Goal: Information Seeking & Learning: Learn about a topic

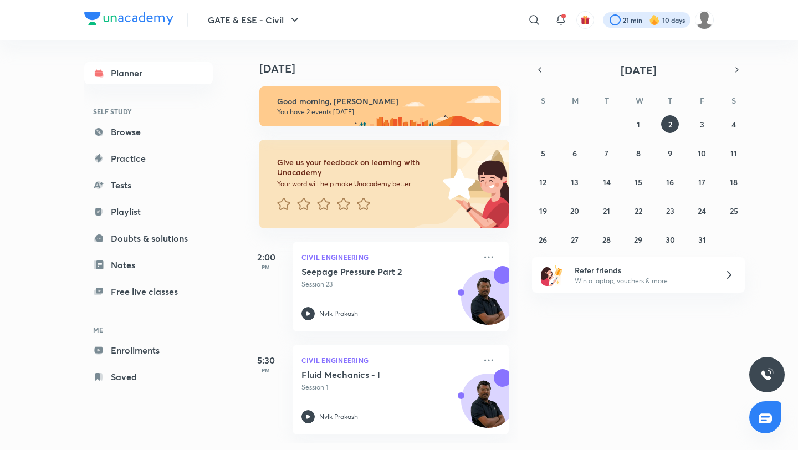
click at [646, 17] on div at bounding box center [647, 20] width 88 height 16
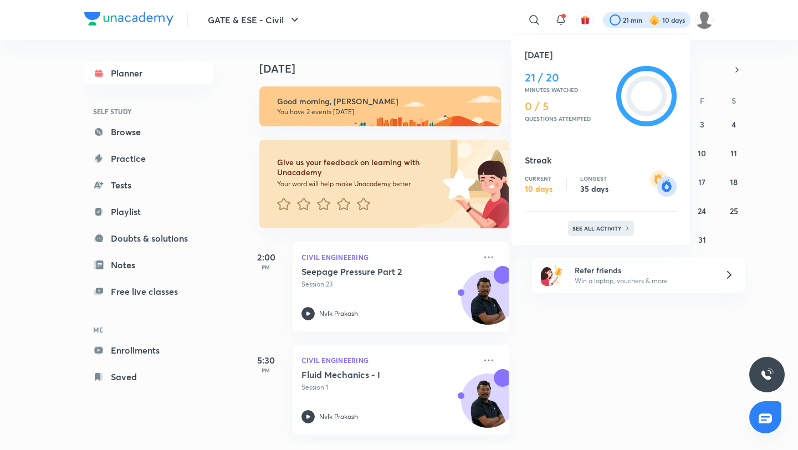
click at [585, 227] on p "See all activity" at bounding box center [598, 228] width 52 height 7
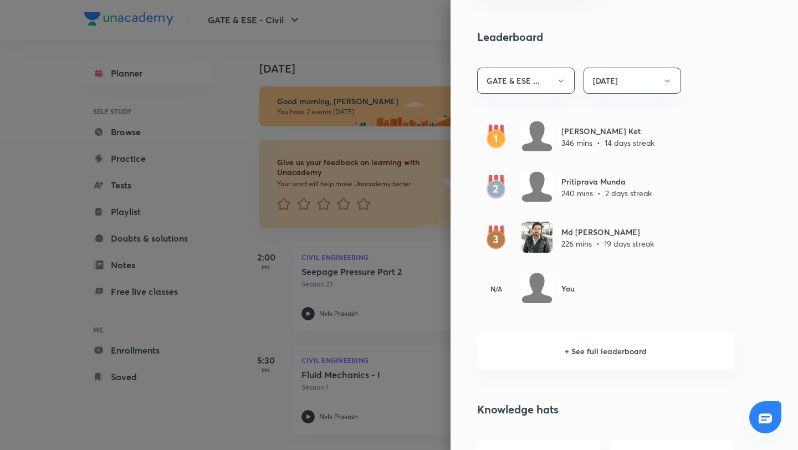
scroll to position [613, 0]
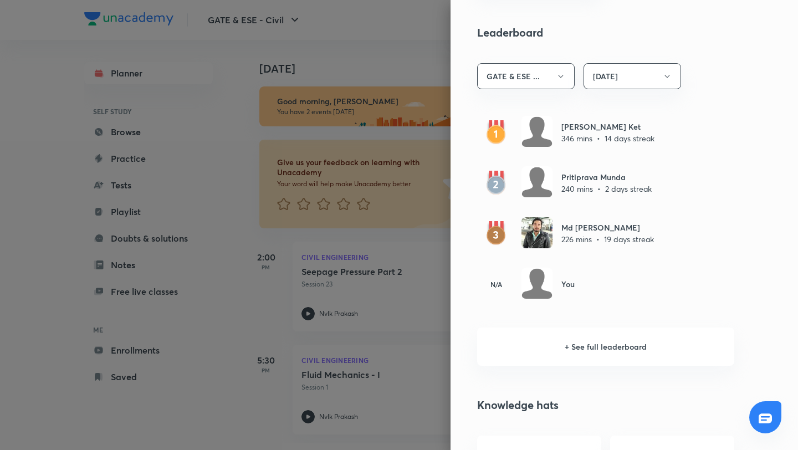
click at [405, 44] on div at bounding box center [399, 225] width 798 height 450
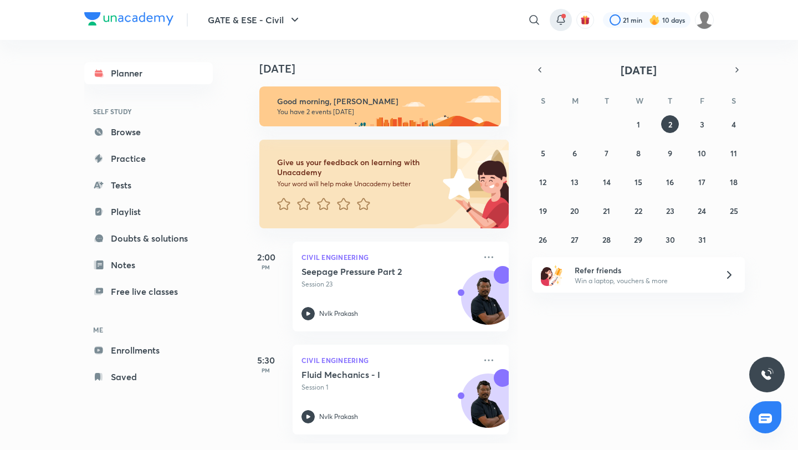
click at [562, 19] on icon at bounding box center [560, 19] width 7 height 7
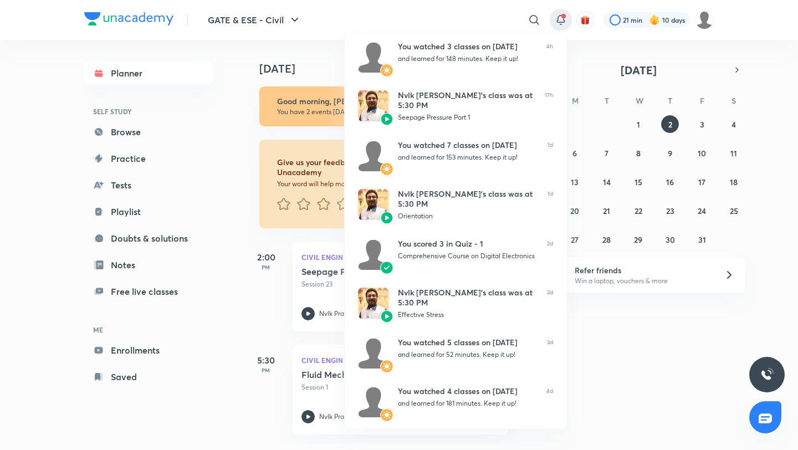
click at [474, 6] on div at bounding box center [399, 225] width 798 height 450
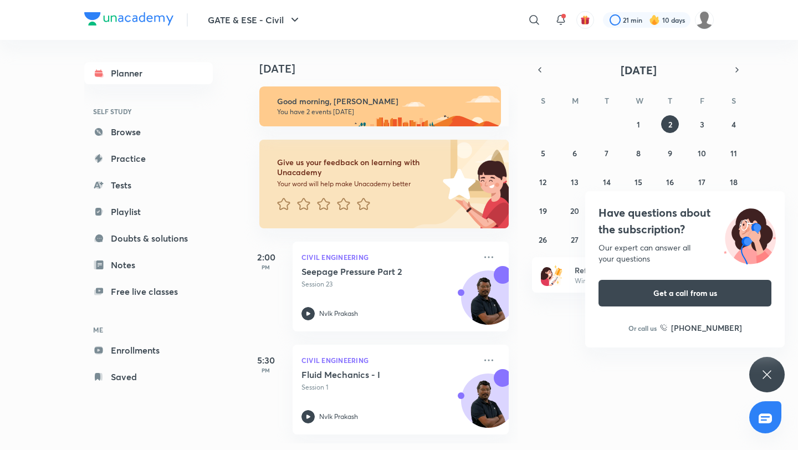
click at [765, 366] on div "Have questions about the subscription? Our expert can answer all your questions…" at bounding box center [766, 374] width 35 height 35
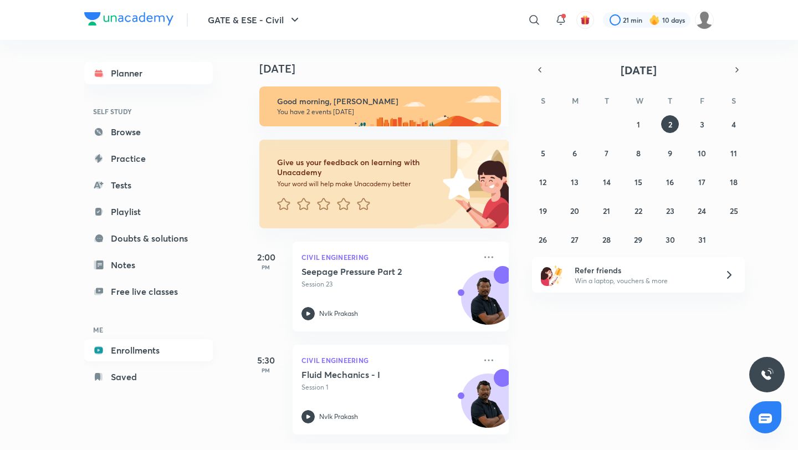
click at [126, 347] on link "Enrollments" at bounding box center [148, 350] width 129 height 22
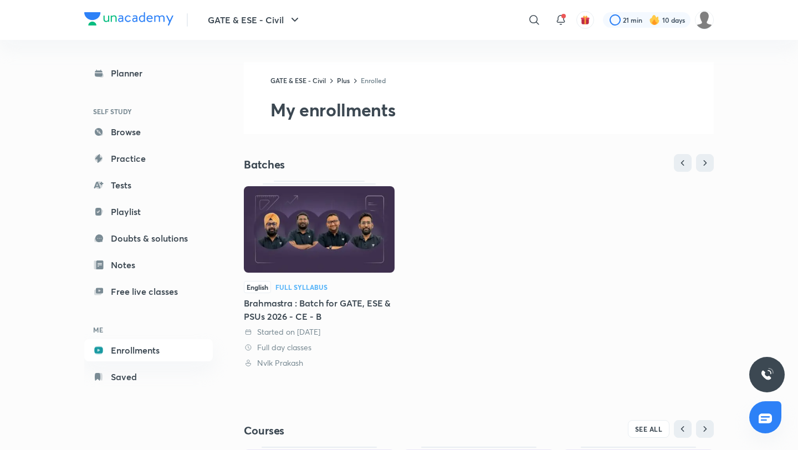
scroll to position [189, 0]
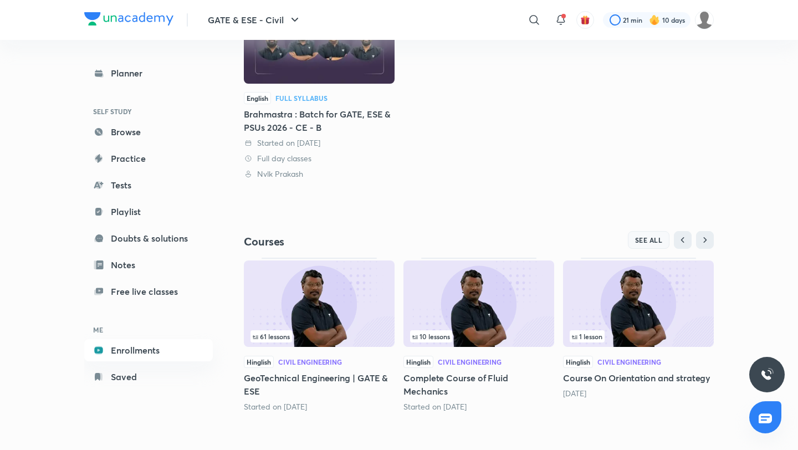
click at [633, 239] on button "SEE ALL" at bounding box center [649, 240] width 42 height 18
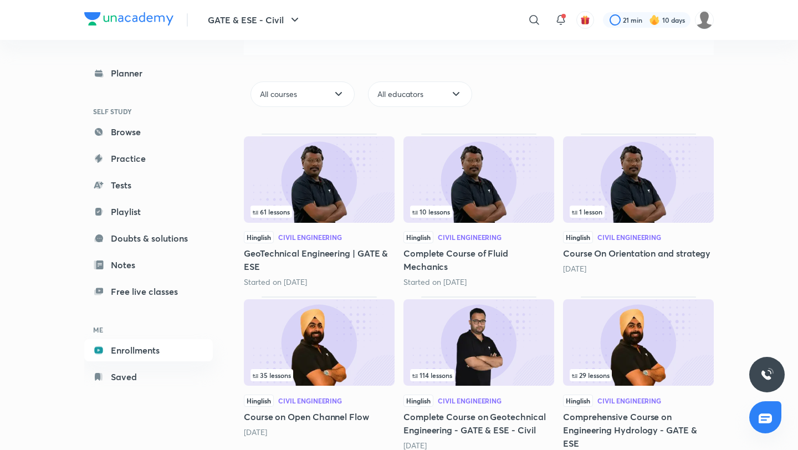
scroll to position [277, 0]
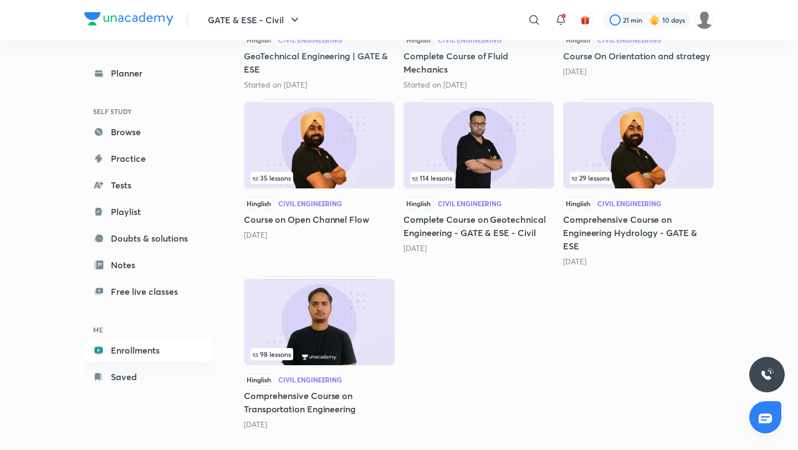
click at [330, 319] on img at bounding box center [319, 322] width 151 height 86
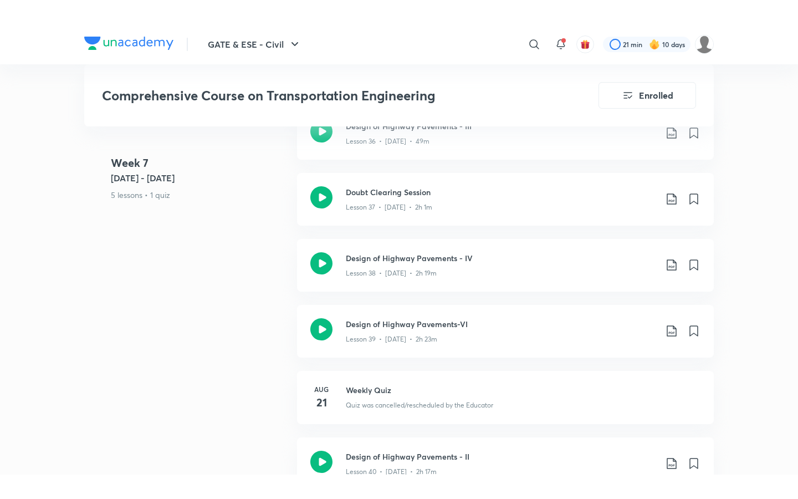
scroll to position [3751, 0]
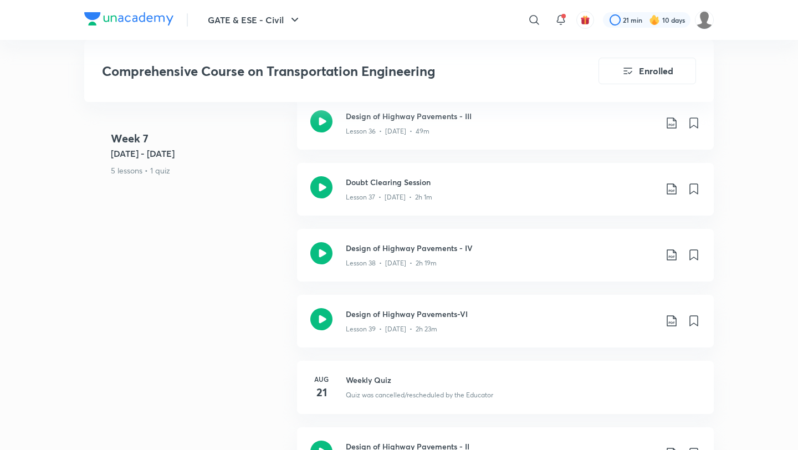
click at [397, 258] on p "Lesson 38 • [DATE] • 2h 19m" at bounding box center [391, 263] width 91 height 10
